Goal: Transaction & Acquisition: Book appointment/travel/reservation

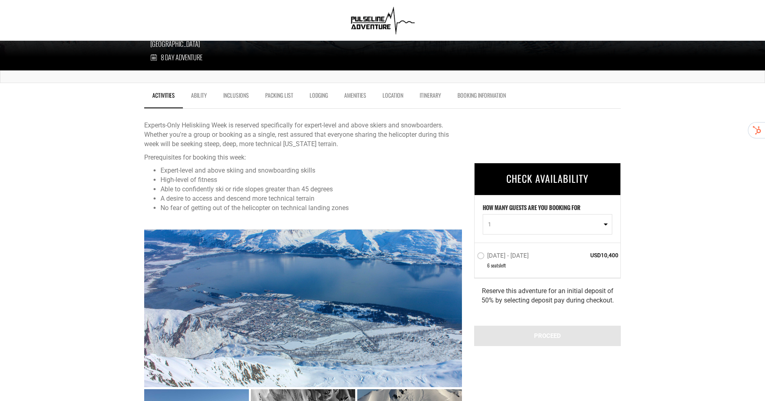
scroll to position [231, 0]
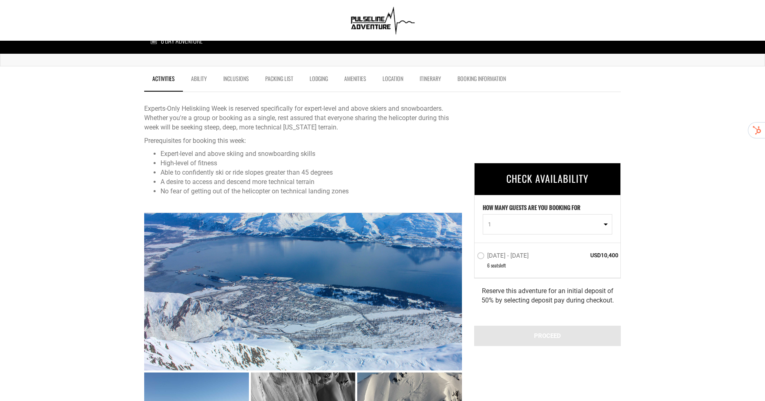
click at [534, 225] on span "1" at bounding box center [545, 224] width 114 height 8
click at [531, 278] on link "3" at bounding box center [547, 274] width 129 height 15
select select "3"
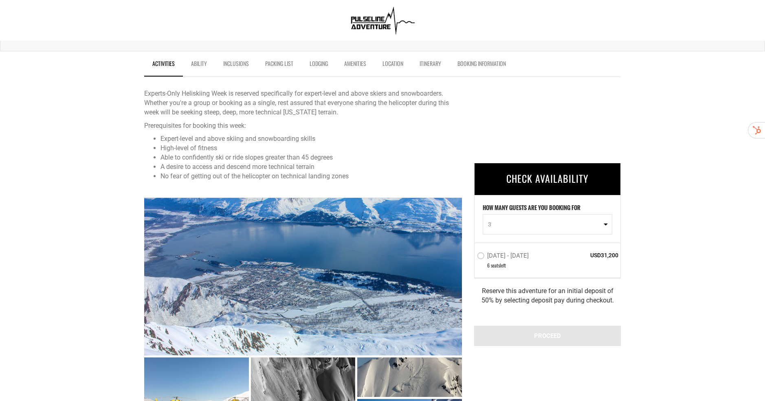
scroll to position [249, 0]
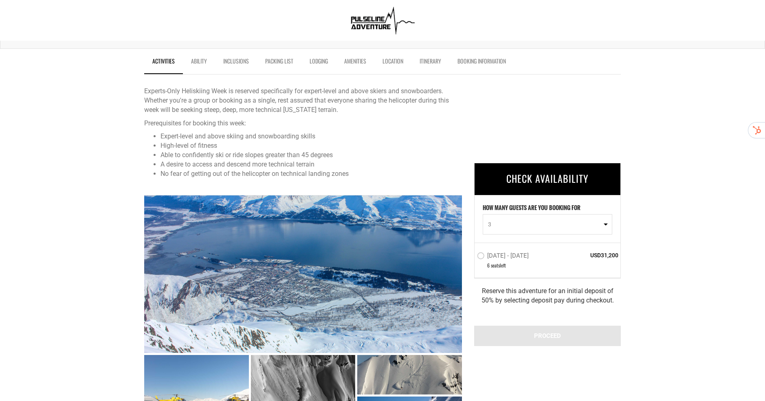
click at [516, 256] on label "[DATE] - [DATE]" at bounding box center [504, 257] width 54 height 10
click at [472, 256] on input "[DATE] - [DATE]" at bounding box center [472, 260] width 0 height 18
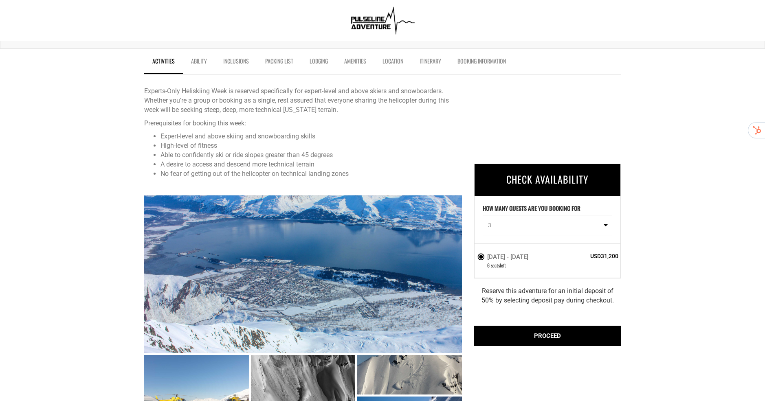
scroll to position [269, 0]
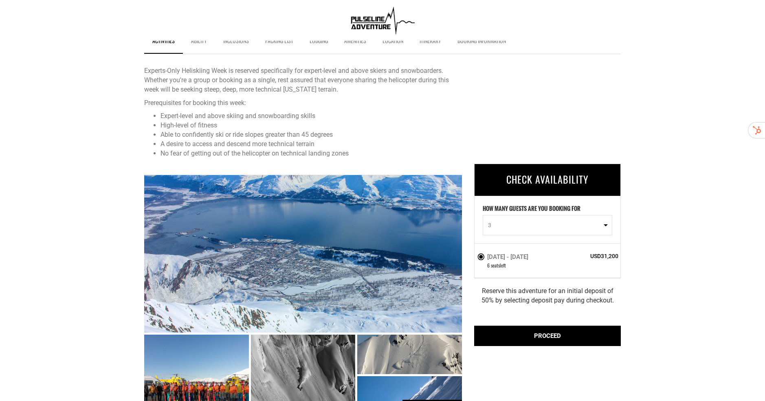
click at [562, 334] on div "PROCEED" at bounding box center [547, 336] width 147 height 20
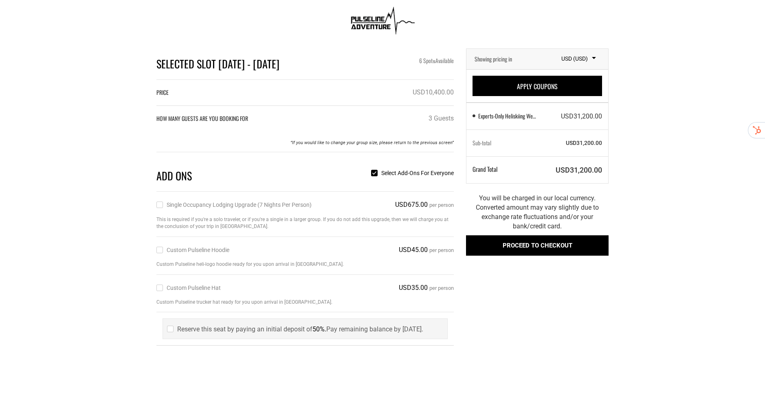
click at [265, 202] on label "Single Occupancy Lodging Upgrade (7 nights per person)" at bounding box center [233, 205] width 155 height 9
click at [162, 202] on input "Single Occupancy Lodging Upgrade (7 nights per person)" at bounding box center [158, 205] width 5 height 9
checkbox input "true"
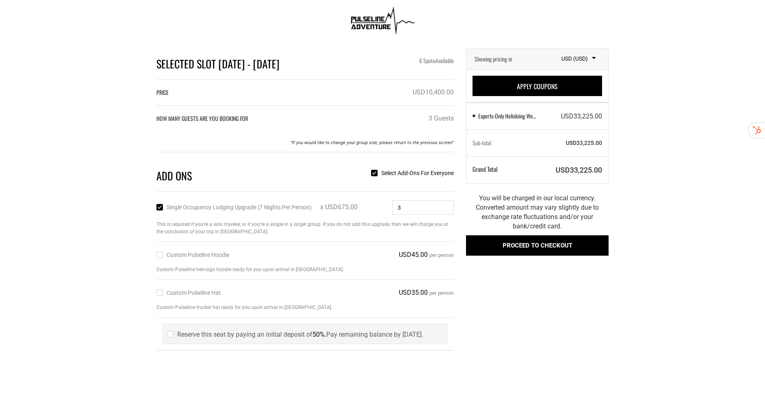
click at [310, 333] on label "Reserve this seat by paying an initial deposit of 50%. Pay remaining balance by…" at bounding box center [295, 334] width 256 height 9
click at [267, 333] on label "Reserve this seat by paying an initial deposit of 50%. Pay remaining balance by…" at bounding box center [295, 334] width 256 height 9
click at [170, 332] on input "checkbox" at bounding box center [169, 334] width 5 height 12
checkbox input "true"
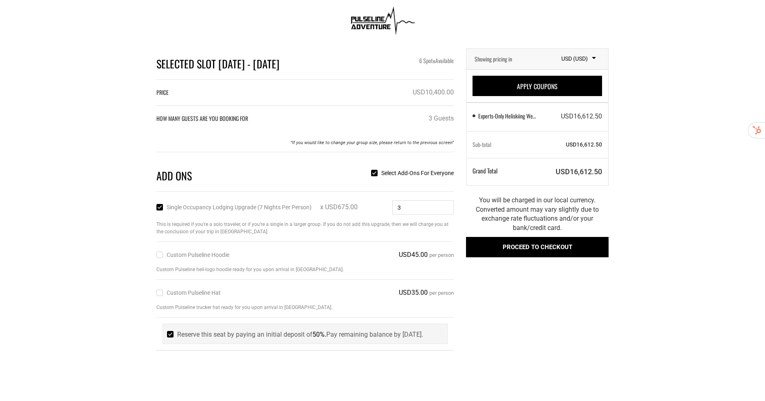
click at [544, 246] on button "Proceed to checkout" at bounding box center [537, 247] width 143 height 20
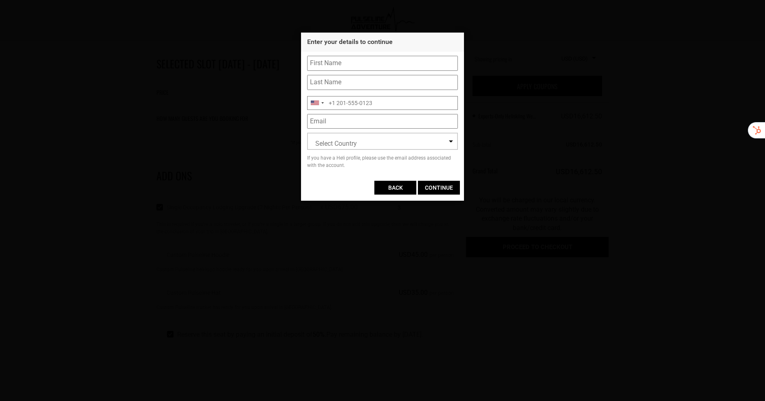
click at [401, 189] on input "BACK" at bounding box center [396, 188] width 42 height 14
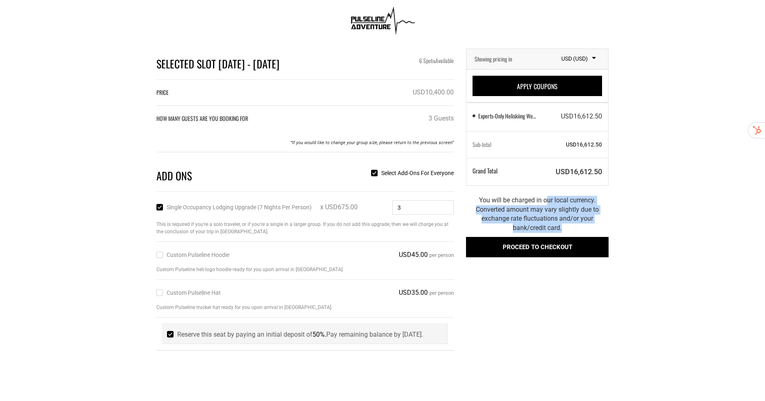
drag, startPoint x: 547, startPoint y: 198, endPoint x: 582, endPoint y: 227, distance: 45.8
click at [582, 227] on p "You will be charged in our local currency. Converted amount may vary slightly d…" at bounding box center [537, 214] width 143 height 37
click at [582, 221] on span "You will be charged in our local currency. Converted amount may vary slightly d…" at bounding box center [537, 214] width 123 height 36
drag, startPoint x: 564, startPoint y: 209, endPoint x: 575, endPoint y: 226, distance: 19.9
click at [575, 226] on p "You will be charged in our local currency. Converted amount may vary slightly d…" at bounding box center [537, 214] width 143 height 37
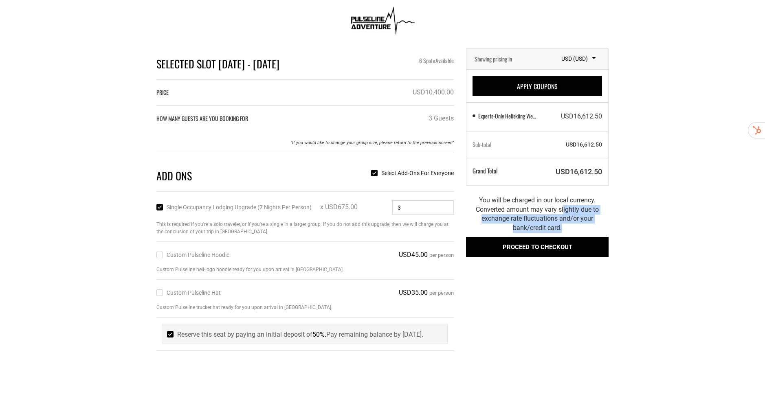
click at [575, 226] on p "You will be charged in our local currency. Converted amount may vary slightly d…" at bounding box center [537, 214] width 143 height 37
drag, startPoint x: 573, startPoint y: 228, endPoint x: 534, endPoint y: 213, distance: 42.1
click at [534, 213] on p "You will be charged in our local currency. Converted amount may vary slightly d…" at bounding box center [537, 214] width 143 height 37
click at [534, 213] on span "You will be charged in our local currency. Converted amount may vary slightly d…" at bounding box center [537, 214] width 123 height 36
